Goal: Transaction & Acquisition: Purchase product/service

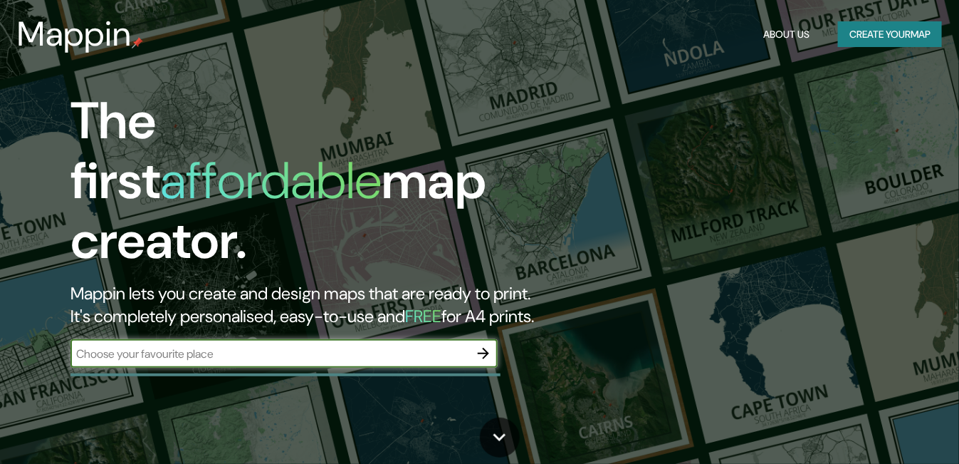
click at [172, 345] on input "text" at bounding box center [270, 353] width 399 height 16
type input "jala nayarit"
click at [476, 345] on icon "button" at bounding box center [483, 353] width 17 height 17
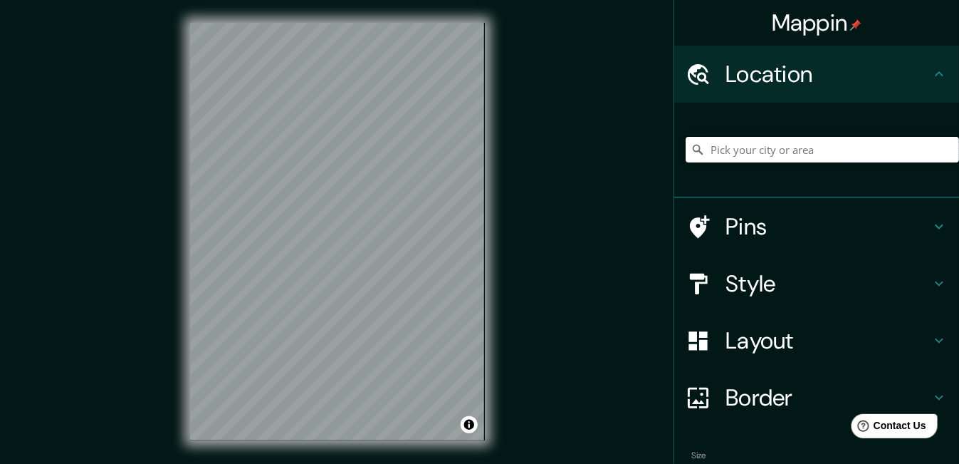
click at [756, 152] on input "Pick your city or area" at bounding box center [822, 150] width 273 height 26
drag, startPoint x: 756, startPoint y: 152, endPoint x: 731, endPoint y: 137, distance: 29.7
click at [731, 137] on input "Pick your city or area" at bounding box center [822, 150] width 273 height 26
paste input "Localización: [GEOGRAPHIC_DATA], [GEOGRAPHIC_DATA], 63881 [GEOGRAPHIC_DATA], [G…"
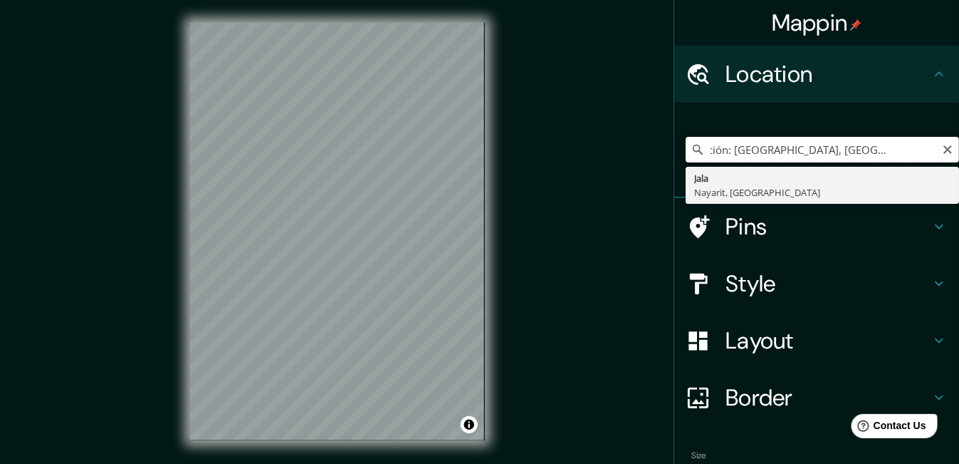
click at [725, 145] on input "Localización: [GEOGRAPHIC_DATA], [GEOGRAPHIC_DATA], 63881 [GEOGRAPHIC_DATA], [G…" at bounding box center [822, 150] width 273 height 26
type input "Jala, Nayarit, [GEOGRAPHIC_DATA]"
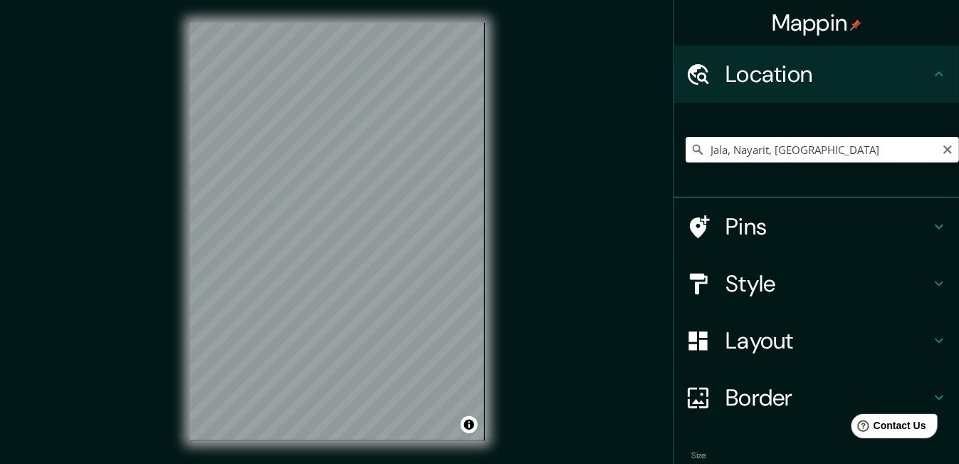
click at [758, 160] on input "Jala, Nayarit, [GEOGRAPHIC_DATA]" at bounding box center [822, 150] width 273 height 26
